Goal: Use online tool/utility: Use online tool/utility

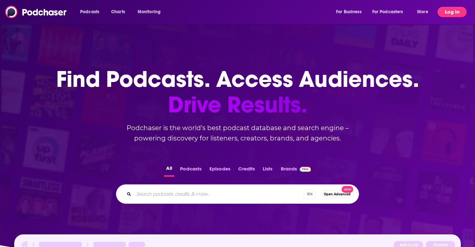
click at [452, 8] on button "Log In" at bounding box center [452, 12] width 29 height 10
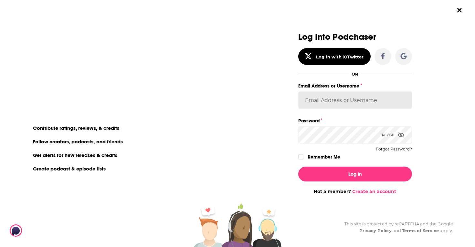
type input "sydneyk"
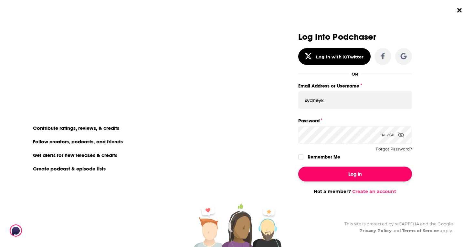
click at [352, 170] on button "Log In" at bounding box center [355, 174] width 114 height 15
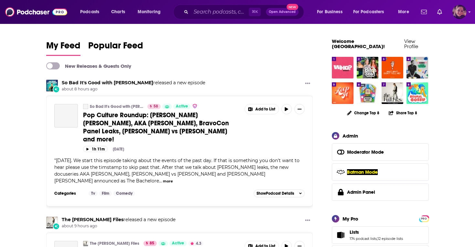
click at [462, 12] on img "Logged in as Sydneyk" at bounding box center [459, 12] width 14 height 14
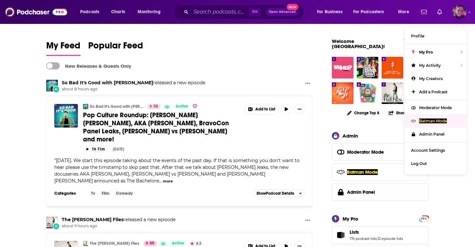
click at [424, 121] on p "Batman Mode" at bounding box center [433, 121] width 28 height 5
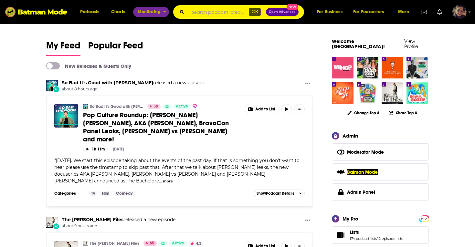
click at [151, 11] on span "Monitoring" at bounding box center [149, 11] width 23 height 9
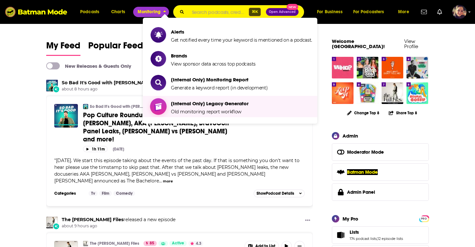
click at [186, 107] on span "[Internal Only] Legacy Generator Old monitoring report workflow" at bounding box center [210, 107] width 78 height 16
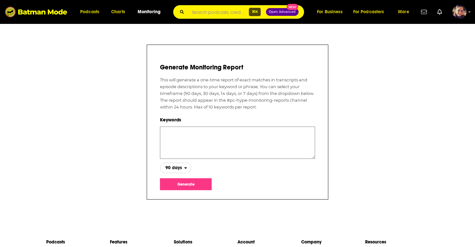
click at [177, 171] on span "90 days" at bounding box center [172, 168] width 24 height 11
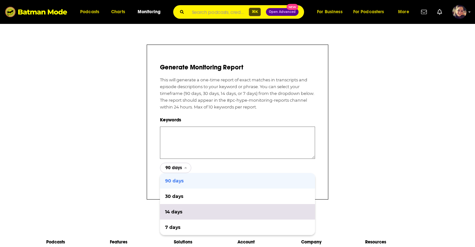
click at [175, 210] on span "14 days" at bounding box center [237, 212] width 145 height 5
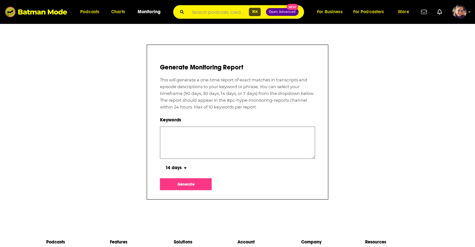
click at [176, 140] on textarea at bounding box center [237, 143] width 155 height 32
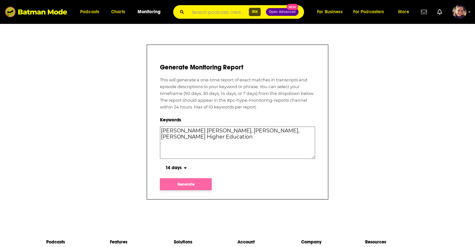
type textarea "[PERSON_NAME] [PERSON_NAME], [PERSON_NAME], [PERSON_NAME] Higher Education"
click at [193, 185] on button "Generate" at bounding box center [186, 184] width 52 height 12
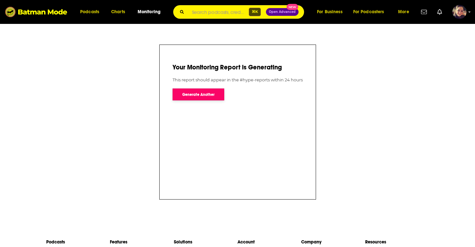
click at [193, 96] on button "Generate Another" at bounding box center [199, 95] width 52 height 12
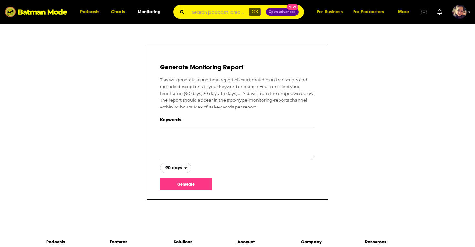
click at [178, 166] on span "90 days" at bounding box center [173, 168] width 16 height 5
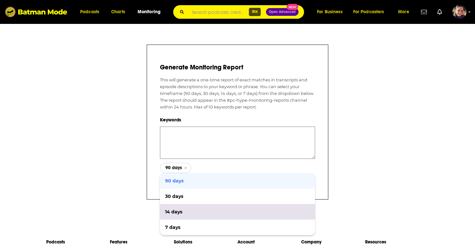
click at [179, 207] on div "14 days" at bounding box center [237, 212] width 155 height 16
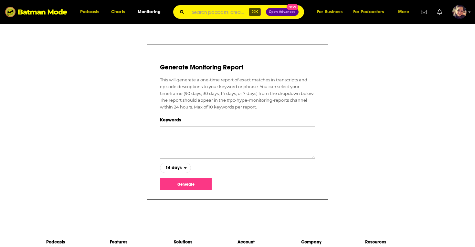
click at [182, 132] on textarea at bounding box center [237, 143] width 155 height 32
type textarea "S"
paste textarea "[PERSON_NAME]"
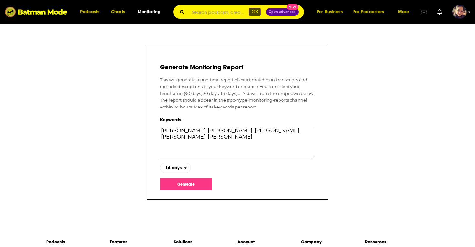
type textarea "[PERSON_NAME], [PERSON_NAME], [PERSON_NAME], [PERSON_NAME], [PERSON_NAME]"
click at [189, 183] on button "Generate" at bounding box center [186, 184] width 52 height 12
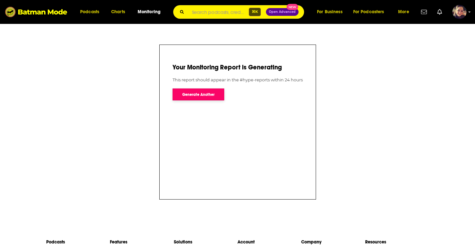
click at [196, 94] on button "Generate Another" at bounding box center [199, 95] width 52 height 12
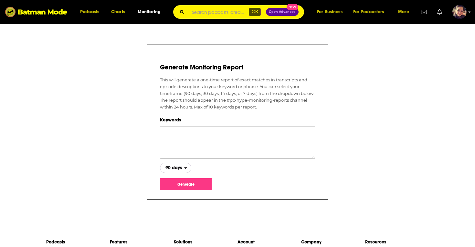
click at [174, 168] on span "90 days" at bounding box center [173, 168] width 16 height 5
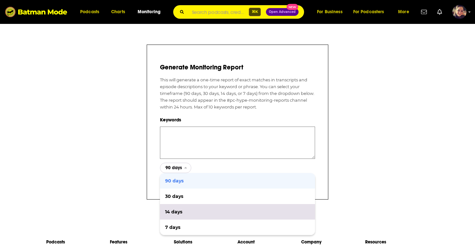
click at [175, 211] on span "14 days" at bounding box center [237, 212] width 145 height 5
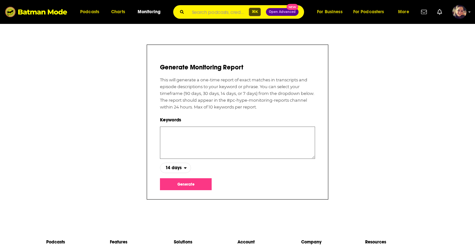
click at [174, 134] on textarea at bounding box center [237, 143] width 155 height 32
type textarea "at and t ceo, t mobile ceo, verizon ceo, comcast ceo, charter ceo"
click at [179, 185] on button "Generate" at bounding box center [186, 184] width 52 height 12
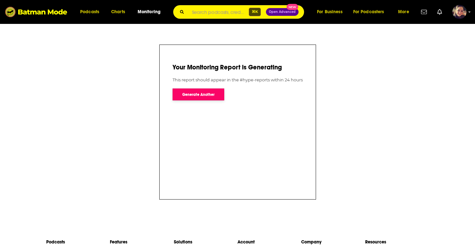
click at [195, 96] on button "Generate Another" at bounding box center [199, 95] width 52 height 12
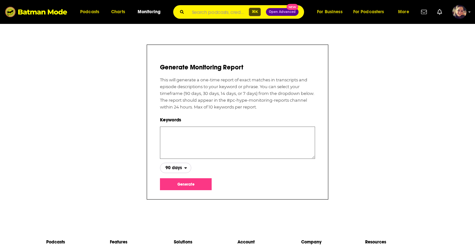
click at [175, 168] on span "90 days" at bounding box center [173, 168] width 16 height 5
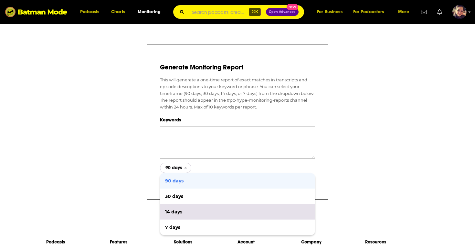
click at [176, 213] on span "14 days" at bounding box center [237, 212] width 145 height 5
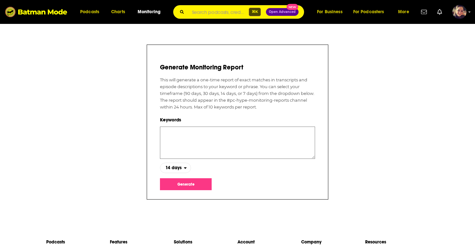
click at [175, 134] on textarea at bounding box center [237, 143] width 155 height 32
paste textarea "“ACLU” OR “ACLU’s” OR “A C L U” OR “A-C-L-U” OR “American Civil Liberties Union”"
click at [189, 132] on textarea "“ACLU” OR “ACLU’s” OR “A C L U” OR “A-C-L-U” OR “American Civil Liberties Union”" at bounding box center [237, 143] width 155 height 32
click at [163, 132] on textarea "“ACLU, “ACLU’s” OR “A C L U” OR “A-C-L-U” OR “American Civil Liberties Union”" at bounding box center [237, 143] width 155 height 32
click at [180, 132] on textarea "ACLU, “ACLU’s” OR “A C L U” OR “A-C-L-U” OR “American Civil Liberties Union”" at bounding box center [237, 143] width 155 height 32
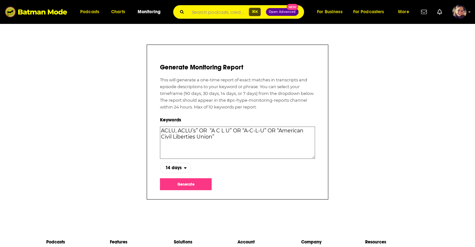
click at [199, 132] on textarea "ACLU, ACLU’s” OR “A C L U” OR “A-C-L-U” OR “American Civil Liberties Union”" at bounding box center [237, 143] width 155 height 32
click at [201, 132] on textarea "ACLU, ACLU’s, “A C L U” OR “A-C-L-U” OR “American Civil Liberties Union”" at bounding box center [237, 143] width 155 height 32
click at [220, 133] on textarea "ACLU, ACLU’s, A C L U” OR “A-C-L-U” OR “[DEMOGRAPHIC_DATA]”" at bounding box center [237, 143] width 155 height 32
click at [232, 132] on textarea "ACLU, ACLU’s, A C L U, OR “A-C-L-U” OR “[DEMOGRAPHIC_DATA]”" at bounding box center [237, 143] width 155 height 32
click at [244, 132] on textarea "ACLU, ACLU’s, A C L U, A-C-L-U” OR “American Civil Liberties Union”" at bounding box center [237, 143] width 155 height 32
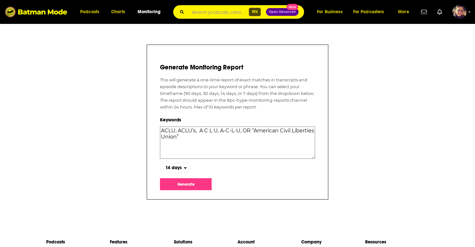
click at [254, 132] on textarea "ACLU, ACLU’s, A C L U, A-C-L-U, OR “American Civil Liberties Union”" at bounding box center [237, 143] width 155 height 32
click at [188, 137] on textarea "ACLU, ACLU’s, A C L U, A-C-L-U, American Civil Liberties Union”" at bounding box center [237, 143] width 155 height 32
click at [198, 140] on textarea "ACLU, ACLU’s, A C L U, A-C-L-U, American Civil Liberties Union" at bounding box center [237, 143] width 155 height 32
type textarea "ACLU, ACLU’s, A C L U, A-C-L-U, American Civil Liberties Union"
click at [186, 184] on button "Generate" at bounding box center [186, 184] width 52 height 12
